Goal: Information Seeking & Learning: Learn about a topic

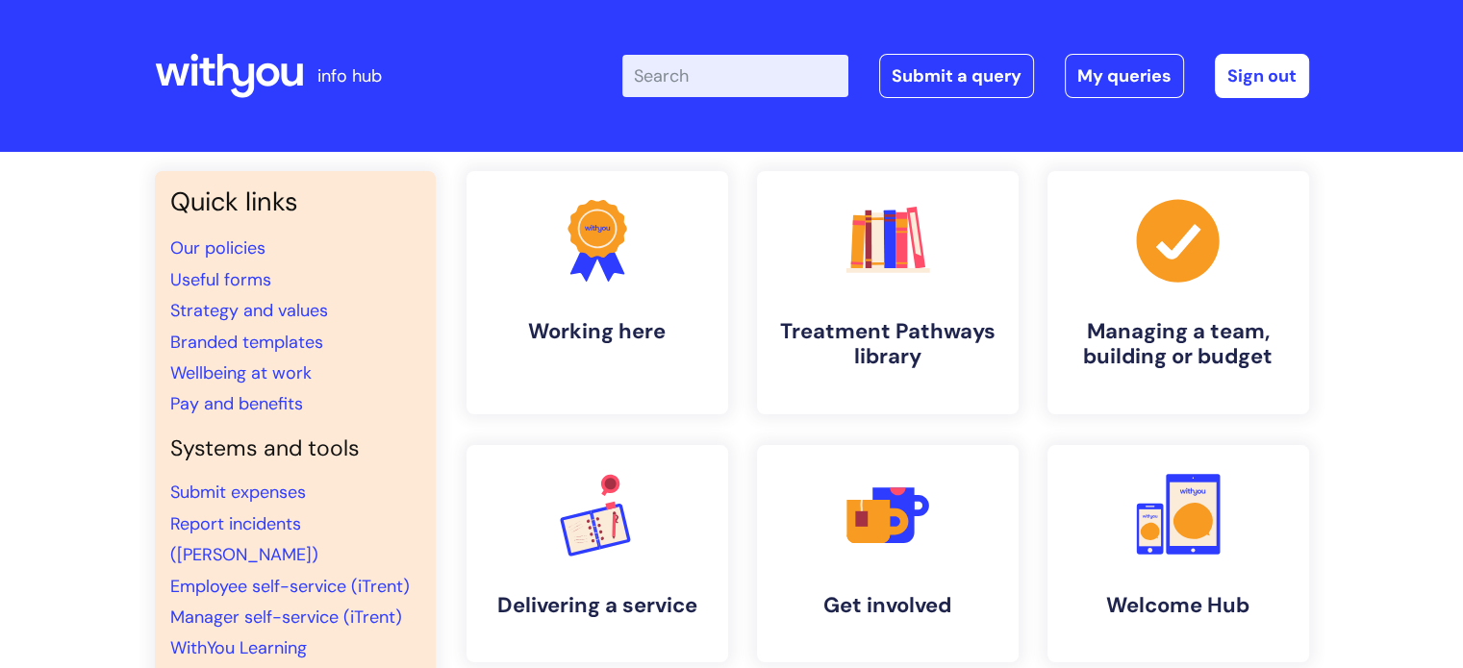
click at [701, 69] on input "Enter your search term here..." at bounding box center [735, 76] width 226 height 42
type input "bupa"
click button "Search" at bounding box center [0, 0] width 0 height 0
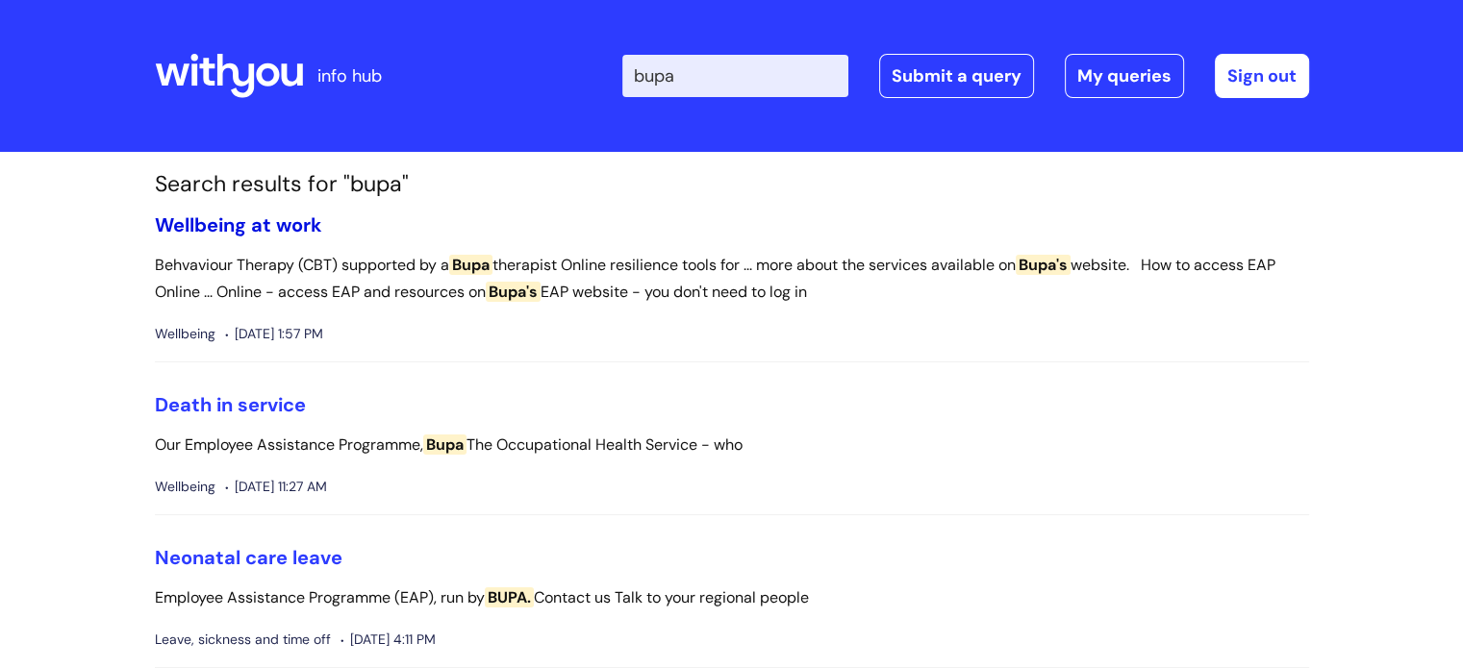
click at [257, 233] on link "Wellbeing at work" at bounding box center [238, 225] width 167 height 25
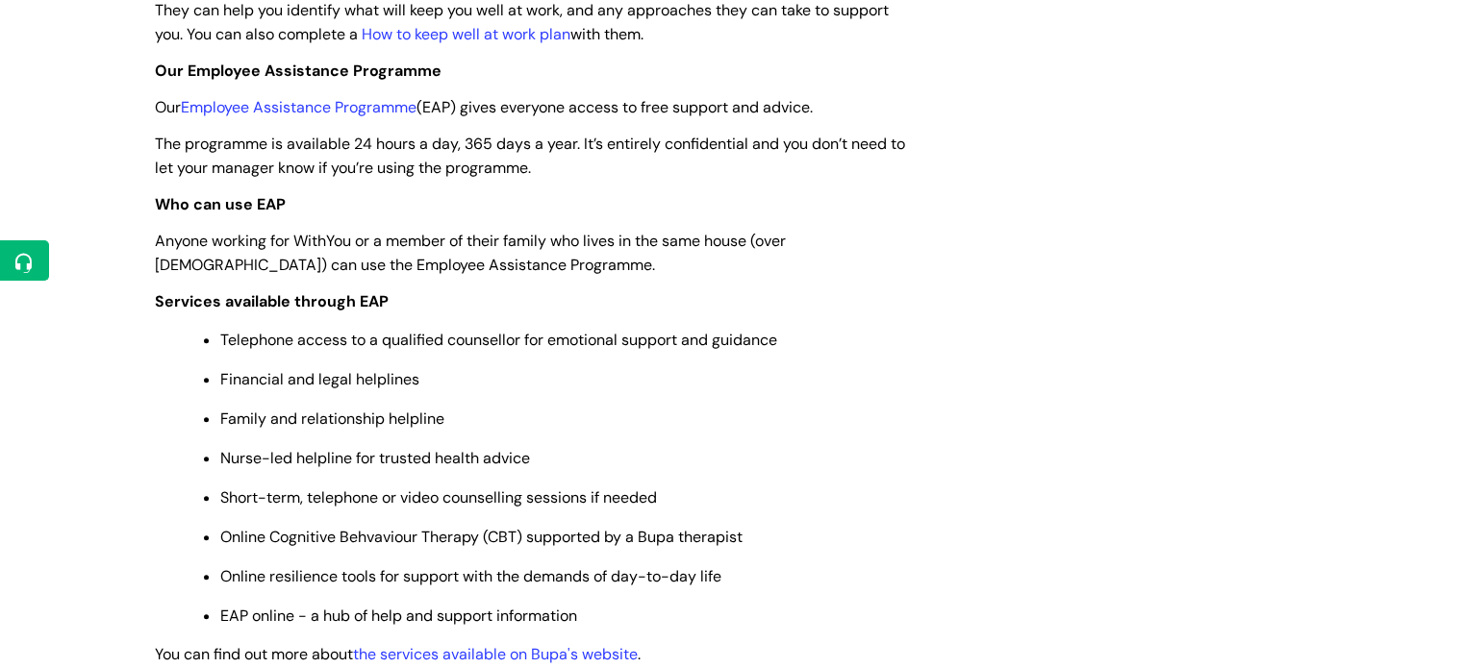
scroll to position [889, 0]
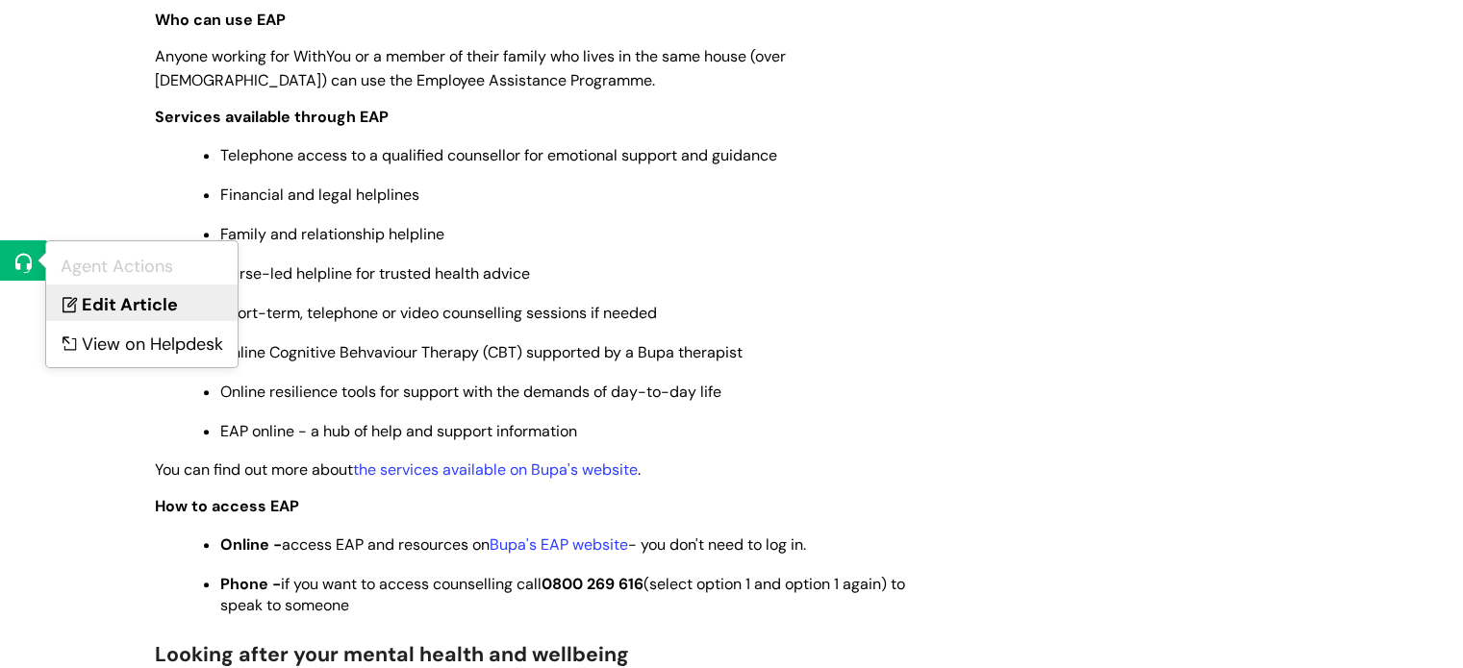
click at [93, 300] on link "Edit Article" at bounding box center [141, 303] width 191 height 36
